Goal: Task Accomplishment & Management: Use online tool/utility

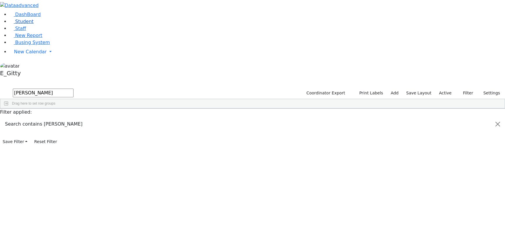
click at [15, 24] on span "Student" at bounding box center [24, 22] width 18 height 6
click at [74, 89] on input "text" at bounding box center [43, 93] width 61 height 9
type input "david"
click at [64, 181] on div "Hersko" at bounding box center [48, 185] width 33 height 8
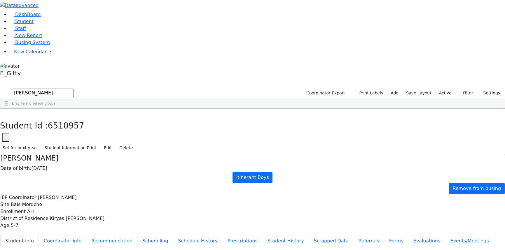
click at [137, 235] on button "Scheduling" at bounding box center [155, 241] width 36 height 12
click at [6, 113] on icon "button" at bounding box center [4, 115] width 3 height 4
click at [104, 14] on div "DashBoard Student Staff New Report Busing System" at bounding box center [252, 165] width 505 height 330
click at [74, 89] on input "david" at bounding box center [43, 93] width 61 height 9
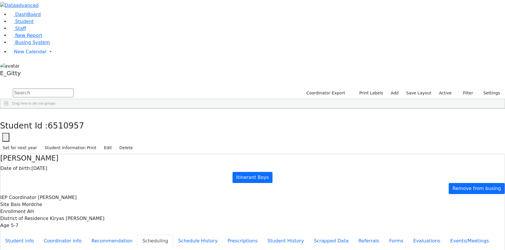
click at [443, 89] on label "Active" at bounding box center [445, 93] width 18 height 9
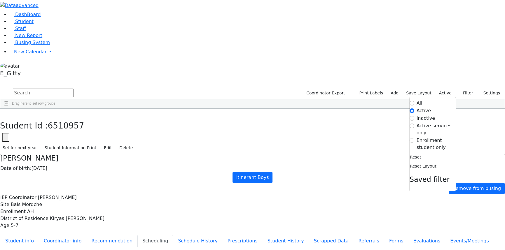
click at [440, 137] on label "Enrollment student only" at bounding box center [436, 144] width 39 height 14
click at [414, 138] on input "Enrollment student only" at bounding box center [412, 140] width 5 height 5
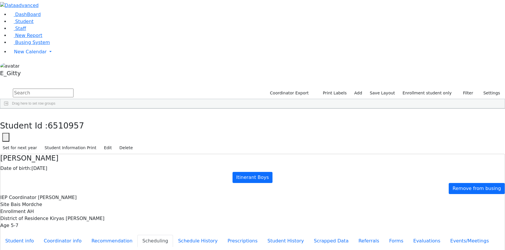
scroll to position [122, 0]
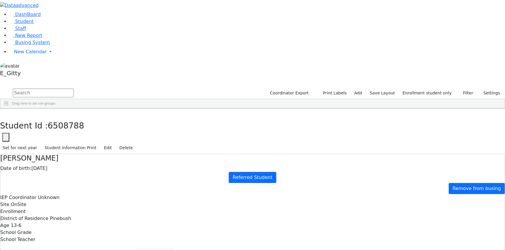
click at [39, 249] on button "Student info" at bounding box center [19, 255] width 39 height 12
click at [354, 249] on button "Referrals" at bounding box center [369, 255] width 31 height 12
drag, startPoint x: 263, startPoint y: 117, endPoint x: 298, endPoint y: 132, distance: 38.2
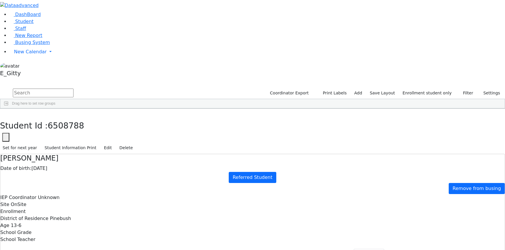
drag, startPoint x: 103, startPoint y: 6, endPoint x: 106, endPoint y: 20, distance: 14.9
click at [8, 109] on button "button" at bounding box center [4, 115] width 8 height 12
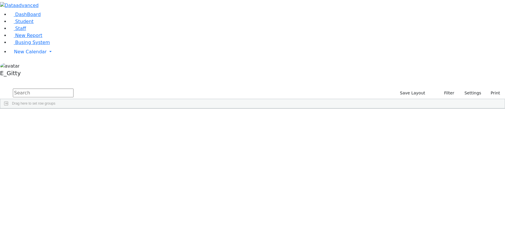
scroll to position [26, 0]
click at [29, 24] on link "Student" at bounding box center [21, 22] width 24 height 6
click at [442, 89] on label "Active" at bounding box center [445, 93] width 18 height 9
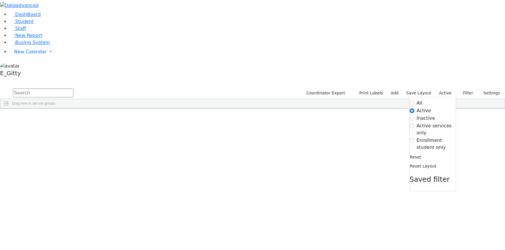
click at [419, 137] on label "Enrollment student only" at bounding box center [436, 144] width 39 height 14
click at [414, 138] on input "Enrollment student only" at bounding box center [412, 140] width 5 height 5
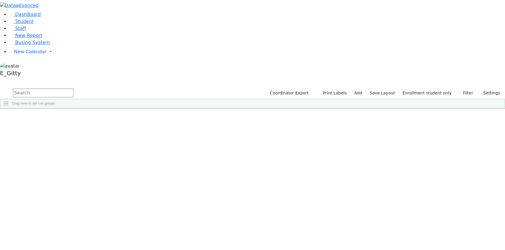
scroll to position [26, 0]
click at [97, 186] on div "Gedalya" at bounding box center [80, 190] width 33 height 8
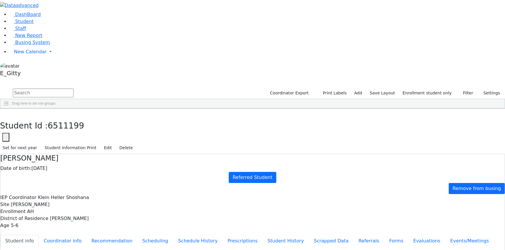
drag, startPoint x: 372, startPoint y: 105, endPoint x: 411, endPoint y: 109, distance: 38.7
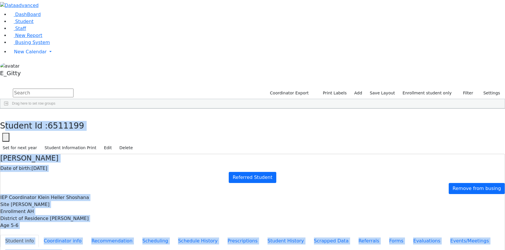
drag, startPoint x: 113, startPoint y: 8, endPoint x: 292, endPoint y: 222, distance: 278.1
drag, startPoint x: 106, startPoint y: 8, endPoint x: 266, endPoint y: 201, distance: 250.3
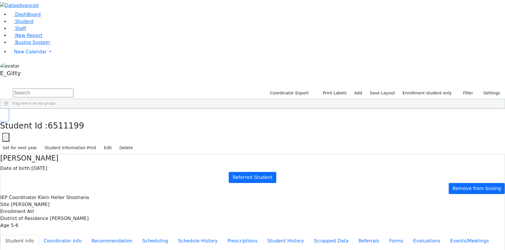
click at [8, 109] on button "button" at bounding box center [4, 115] width 8 height 12
click at [26, 45] on span "Busing System" at bounding box center [32, 43] width 35 height 6
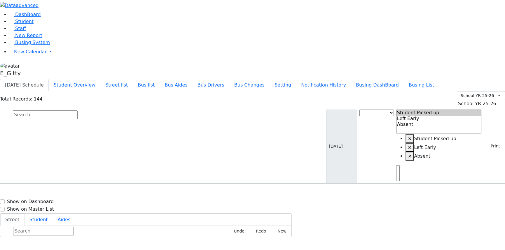
scroll to position [79, 0]
click at [270, 79] on button "Bus Changes" at bounding box center [249, 85] width 40 height 12
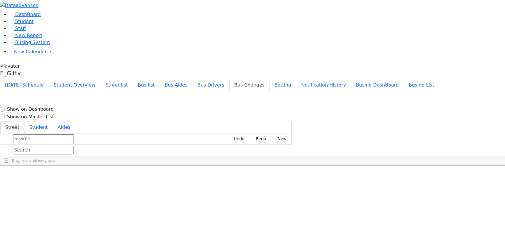
click at [4, 183] on icon "Press SPACE to select this row." at bounding box center [4, 185] width 0 height 5
click at [4, 183] on icon "Press SPACE to deselect this row." at bounding box center [4, 185] width 0 height 5
click at [47, 183] on span "8456626766" at bounding box center [33, 185] width 27 height 5
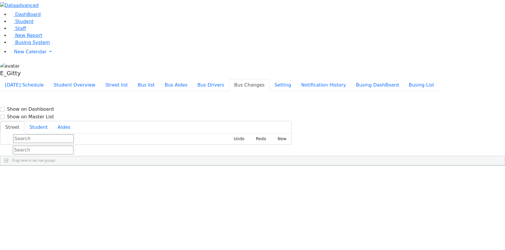
click at [74, 175] on div "Pm" at bounding box center [63, 182] width 22 height 15
click at [105, 175] on div "KJ-2" at bounding box center [89, 182] width 30 height 15
click at [148, 175] on div "5 Koznitz Rd" at bounding box center [126, 182] width 43 height 15
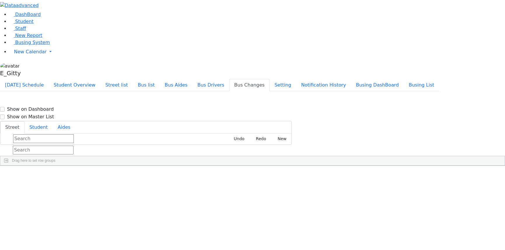
click at [148, 175] on div "5 Koznitz Rd" at bounding box center [126, 182] width 43 height 15
drag, startPoint x: 256, startPoint y: 58, endPoint x: 242, endPoint y: 54, distance: 14.7
click at [199, 175] on div "Press SPACE to deselect this row." at bounding box center [192, 182] width 13 height 15
click at [152, 168] on span "Note" at bounding box center [151, 170] width 1 height 4
click at [157, 168] on span at bounding box center [154, 170] width 5 height 5
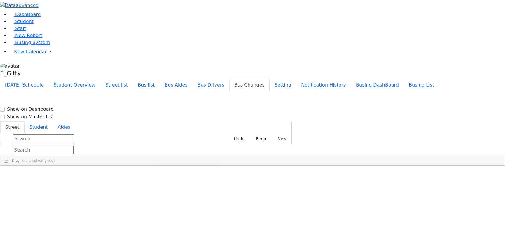
click at [210, 156] on div "Drag here to set row groups" at bounding box center [252, 160] width 504 height 9
drag, startPoint x: 241, startPoint y: 50, endPoint x: 224, endPoint y: 53, distance: 17.0
click at [224, 166] on div "Student information Bus Shift Bus Number" at bounding box center [252, 166] width 504 height 0
drag, startPoint x: 245, startPoint y: 50, endPoint x: 211, endPoint y: 50, distance: 33.8
click at [211, 166] on div "Student information Bus Shift Bus Number 1" at bounding box center [228, 170] width 456 height 9
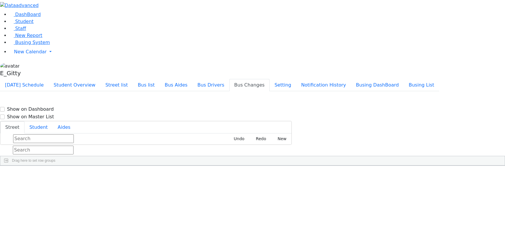
drag, startPoint x: 251, startPoint y: 48, endPoint x: 187, endPoint y: 51, distance: 63.7
click at [187, 166] on div "Student information Bus Shift Bus Number 1" at bounding box center [223, 170] width 447 height 9
click at [148, 190] on div "4 Krolla Dr" at bounding box center [126, 197] width 43 height 15
click at [160, 190] on div "Press SPACE to deselect this row." at bounding box center [154, 197] width 13 height 15
click at [157, 168] on span at bounding box center [154, 170] width 5 height 5
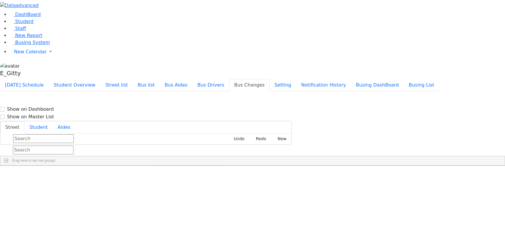
click at [186, 169] on span "columns" at bounding box center [184, 171] width 5 height 5
click at [177, 167] on span "filter" at bounding box center [172, 171] width 10 height 8
click at [165, 167] on span "general" at bounding box center [160, 171] width 10 height 8
click at [149, 166] on div at bounding box center [147, 170] width 2 height 9
drag, startPoint x: 179, startPoint y: 33, endPoint x: 172, endPoint y: 32, distance: 6.8
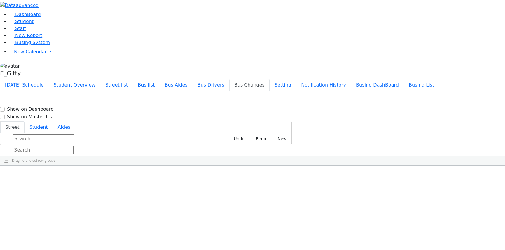
click at [74, 146] on input "text" at bounding box center [43, 150] width 61 height 9
click at [27, 45] on span "Busing System" at bounding box center [32, 43] width 35 height 6
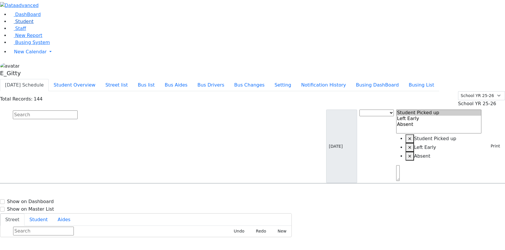
drag, startPoint x: 21, startPoint y: 41, endPoint x: 26, endPoint y: 41, distance: 5.3
click at [21, 24] on span "Student" at bounding box center [24, 22] width 18 height 6
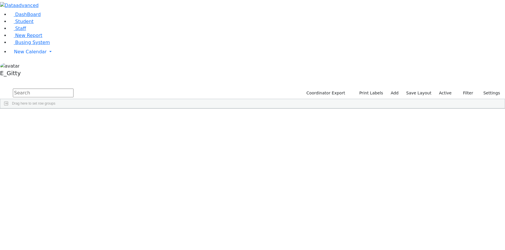
click at [74, 89] on input "text" at bounding box center [43, 93] width 61 height 9
click at [370, 89] on button "Print Labels" at bounding box center [368, 93] width 33 height 9
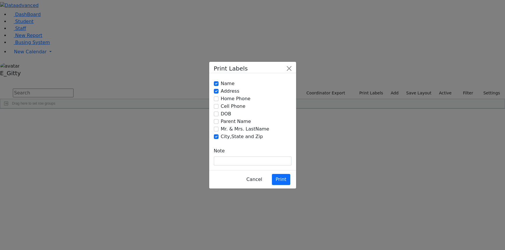
click at [114, 24] on div "Print Labels Name Address Home Phone Cell Phone Note" at bounding box center [252, 125] width 505 height 250
click at [286, 73] on button "Close" at bounding box center [288, 68] width 9 height 9
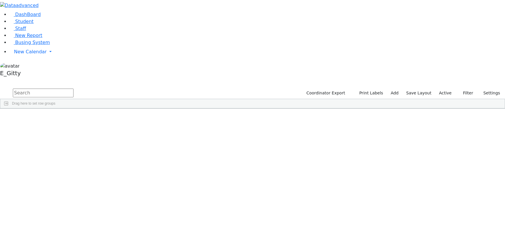
scroll to position [106, 0]
click at [74, 89] on input "text" at bounding box center [43, 93] width 61 height 9
click at [74, 89] on input "special class" at bounding box center [43, 93] width 61 height 9
type input "special class"
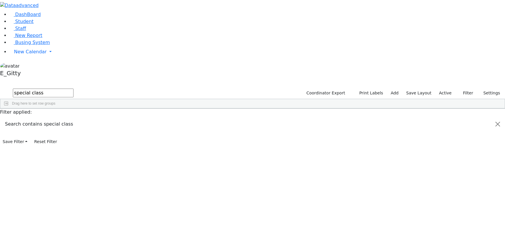
drag, startPoint x: 296, startPoint y: 45, endPoint x: 307, endPoint y: 48, distance: 12.2
click at [241, 109] on div at bounding box center [239, 113] width 2 height 9
drag, startPoint x: 231, startPoint y: 45, endPoint x: 249, endPoint y: 45, distance: 18.1
click at [182, 109] on div at bounding box center [180, 113] width 2 height 9
click at [371, 89] on button "Print Labels" at bounding box center [368, 93] width 33 height 9
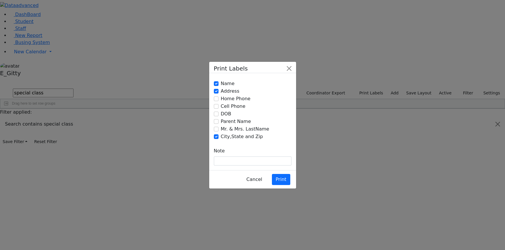
click at [225, 117] on label "DOB" at bounding box center [226, 114] width 11 height 7
click at [219, 116] on input "DOB" at bounding box center [216, 114] width 5 height 5
checkbox input "true"
click at [225, 95] on label "Address" at bounding box center [230, 91] width 19 height 7
click at [219, 94] on input "Address" at bounding box center [216, 91] width 5 height 5
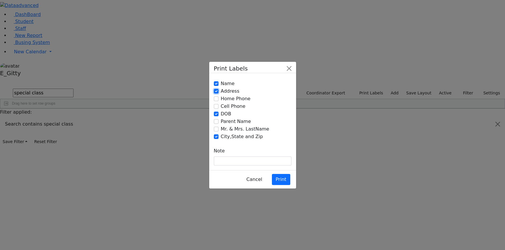
checkbox input "false"
click at [225, 136] on label "City,State and Zip" at bounding box center [242, 136] width 42 height 7
click at [219, 136] on input "City,State and Zip" at bounding box center [216, 136] width 5 height 5
checkbox input "false"
click at [284, 174] on button "Print" at bounding box center [281, 179] width 18 height 11
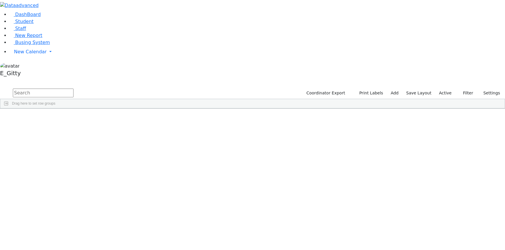
click at [74, 89] on input "text" at bounding box center [43, 93] width 61 height 9
type input "fis"
click at [130, 165] on div "[DATE]" at bounding box center [113, 169] width 33 height 8
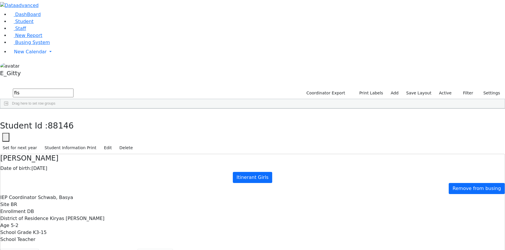
click at [137, 249] on button "Scheduling" at bounding box center [155, 255] width 36 height 12
click at [17, 79] on aside "DashBoard Student Staff New Report Busing System" at bounding box center [252, 39] width 505 height 79
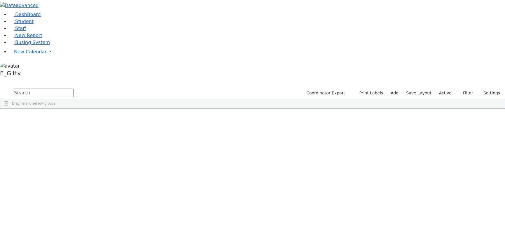
click at [20, 45] on span "Busing System" at bounding box center [32, 43] width 35 height 6
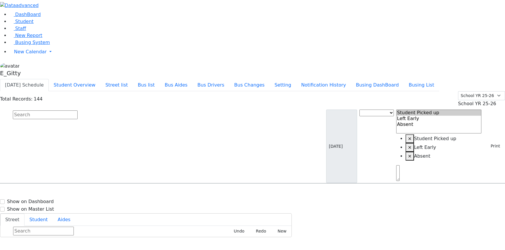
click at [78, 111] on input "text" at bounding box center [45, 115] width 65 height 9
click at [160, 79] on button "Bus list" at bounding box center [146, 85] width 27 height 12
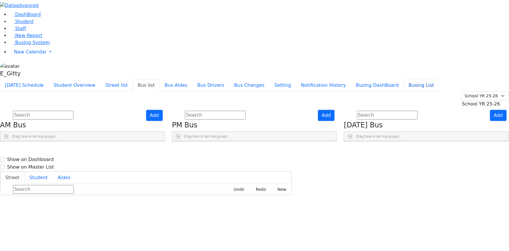
click at [429, 79] on button "Busing List" at bounding box center [421, 85] width 35 height 12
click at [23, 17] on link "DashBoard" at bounding box center [25, 15] width 32 height 6
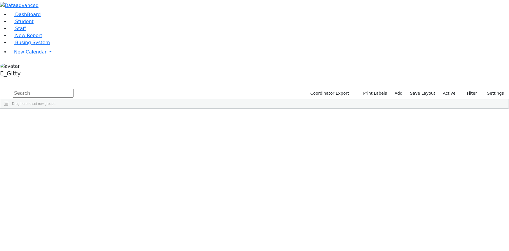
click at [74, 89] on input "text" at bounding box center [43, 93] width 61 height 9
click at [26, 45] on link "Busing System" at bounding box center [29, 43] width 41 height 6
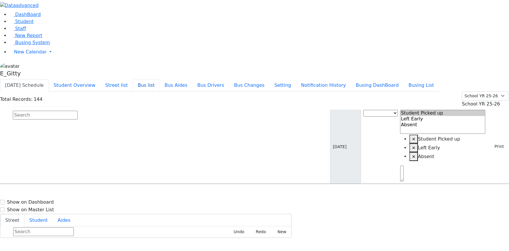
click at [160, 79] on button "Bus list" at bounding box center [146, 85] width 27 height 12
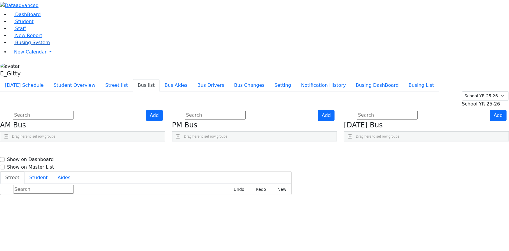
click at [24, 45] on span "Busing System" at bounding box center [32, 43] width 35 height 6
